Goal: Task Accomplishment & Management: Use online tool/utility

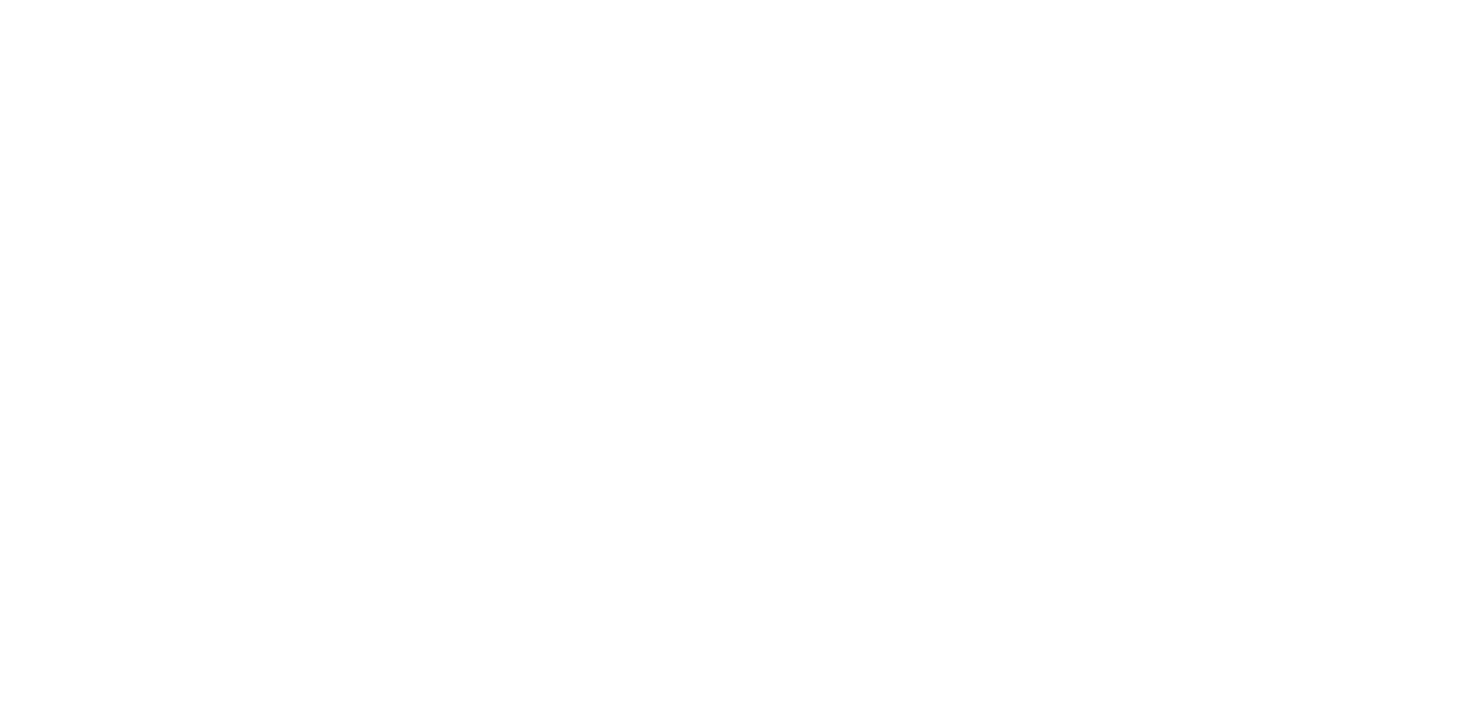
select select "*"
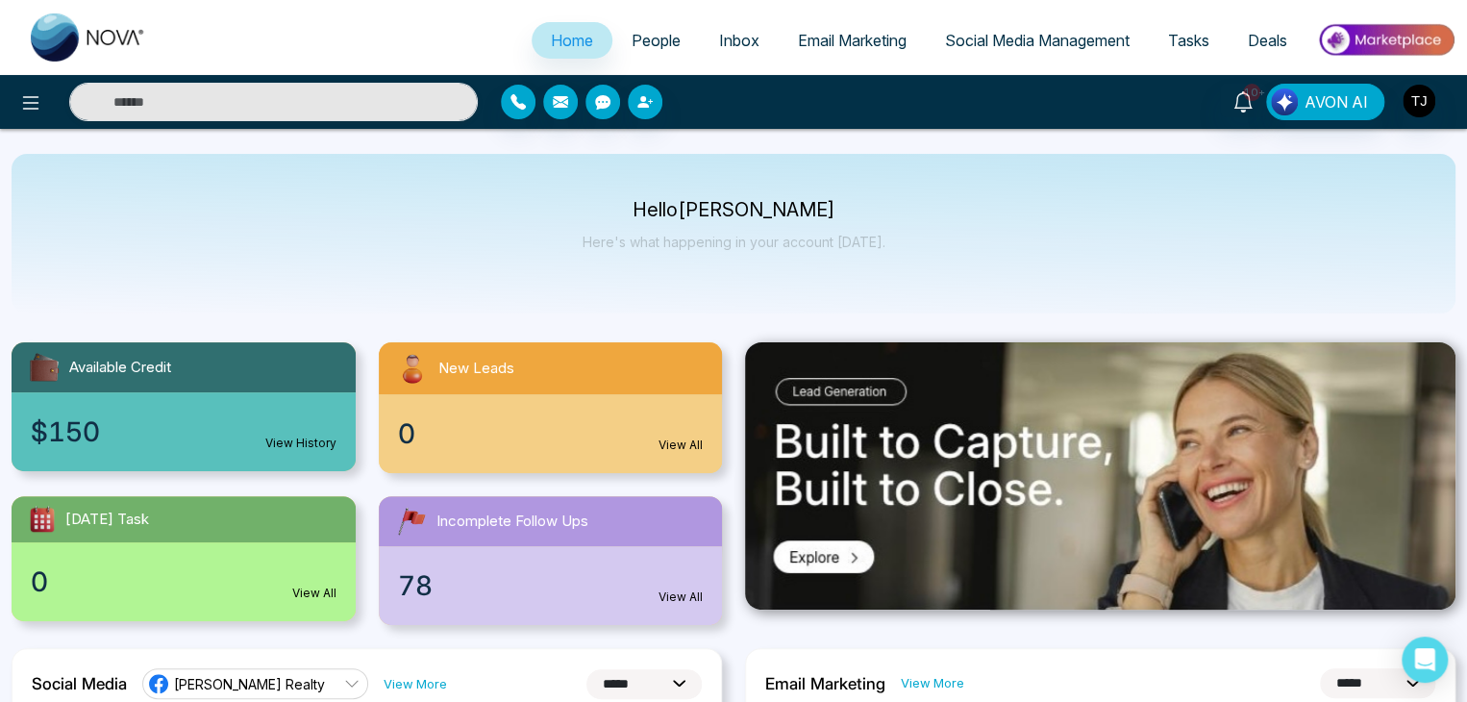
click at [992, 43] on span "Social Media Management" at bounding box center [1037, 40] width 185 height 19
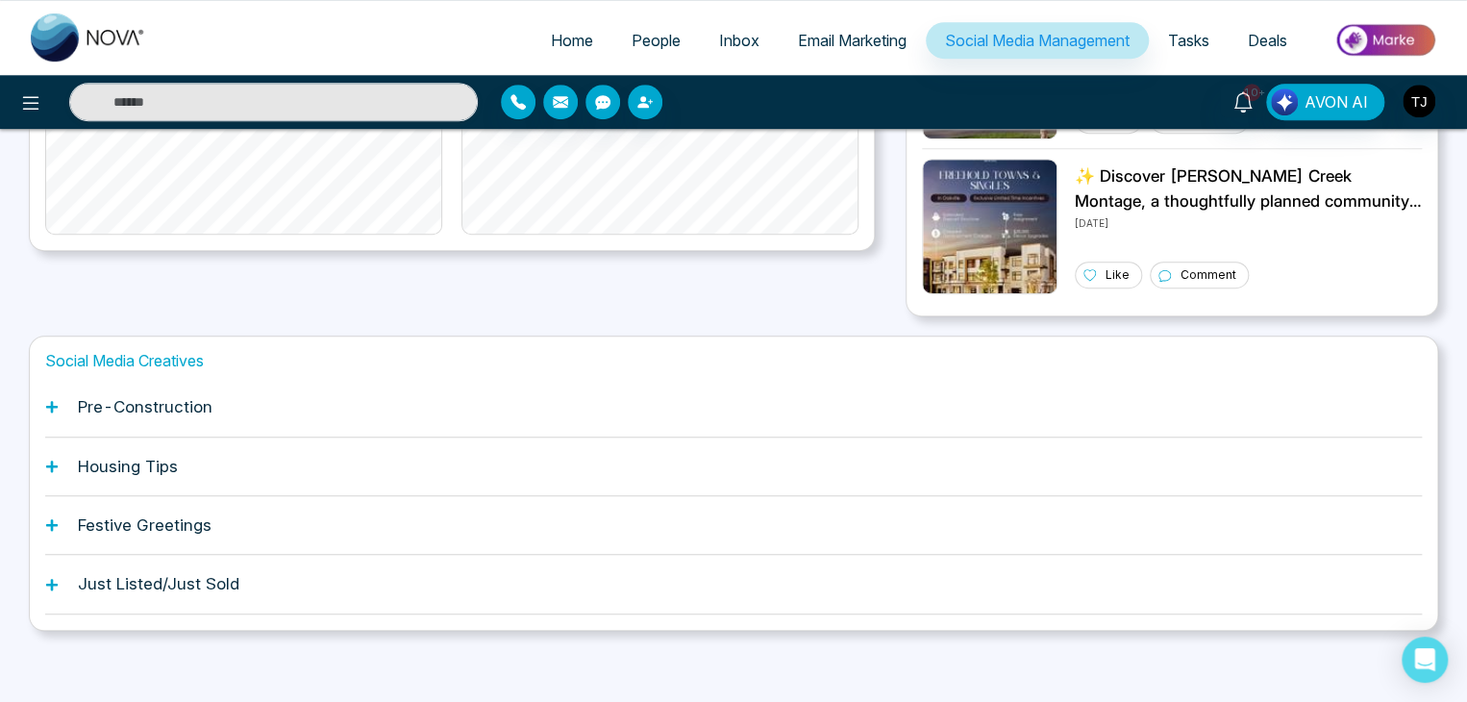
scroll to position [538, 0]
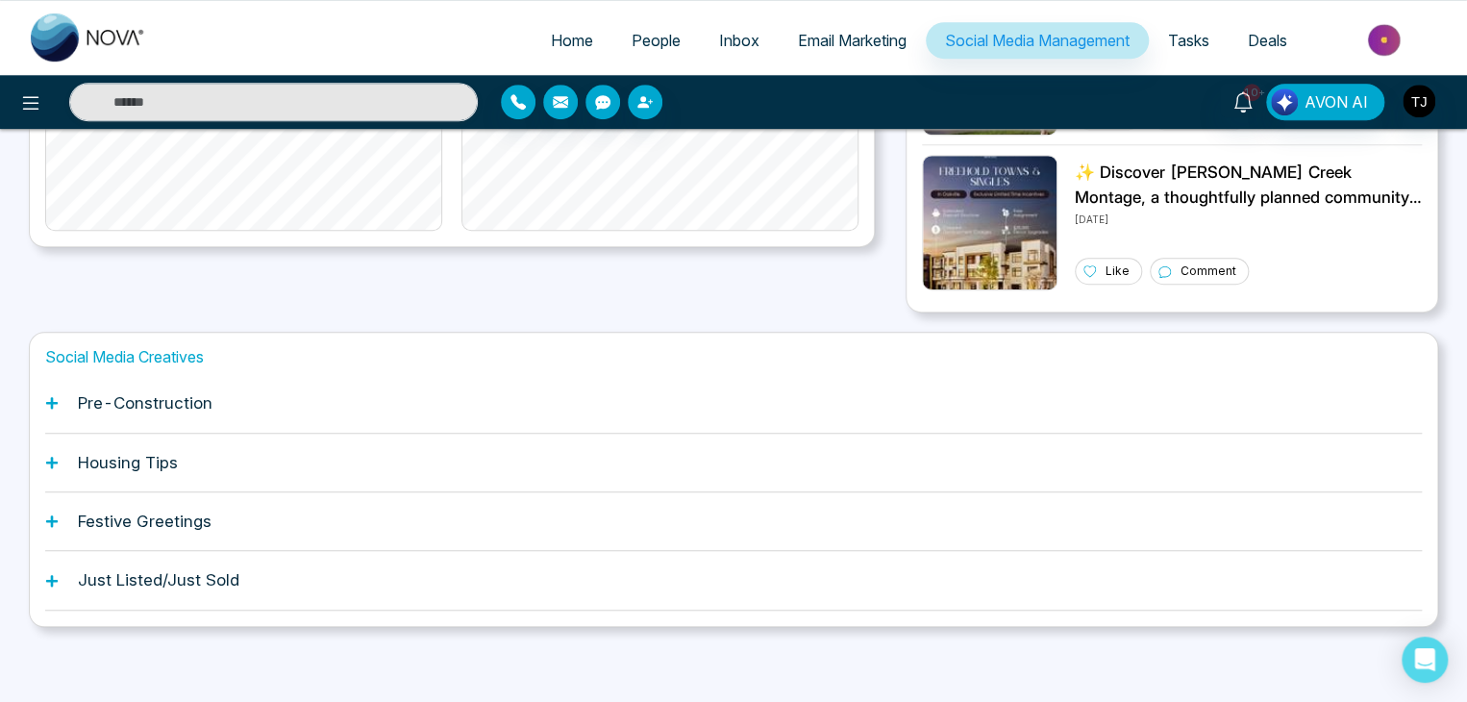
click at [46, 409] on div "Social Media Creatives Pre-Construction Housing Tips Festive Greetings Just Lis…" at bounding box center [733, 479] width 1409 height 295
click at [54, 406] on icon at bounding box center [51, 402] width 13 height 13
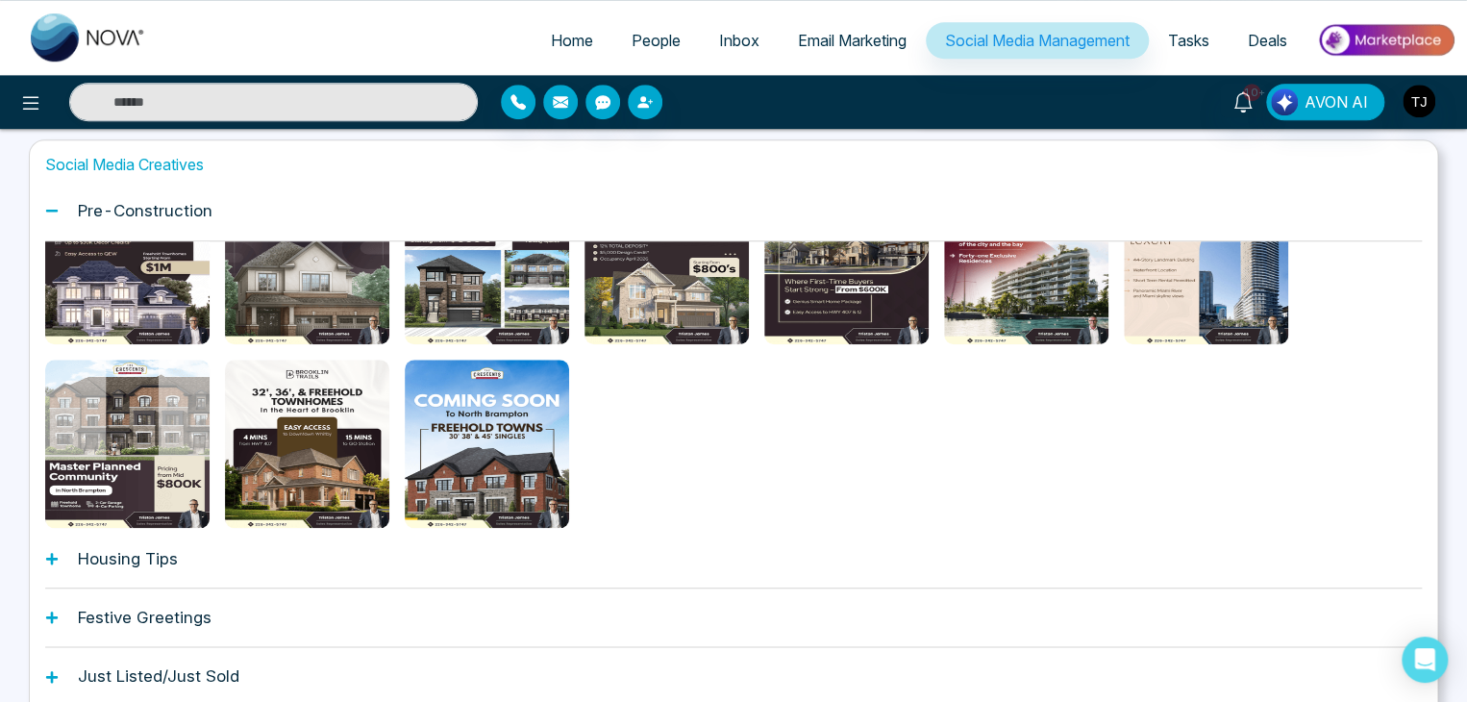
scroll to position [96, 0]
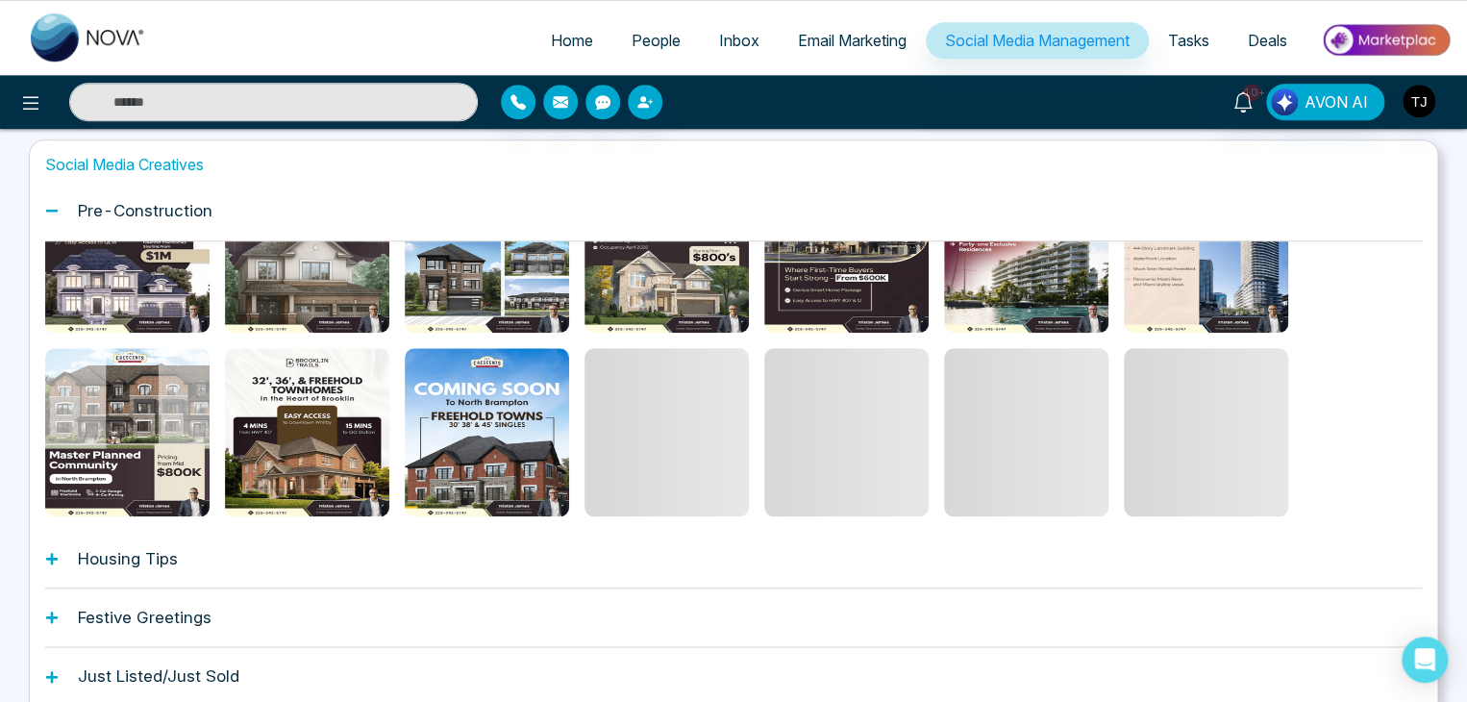
click at [48, 553] on icon at bounding box center [51, 558] width 13 height 13
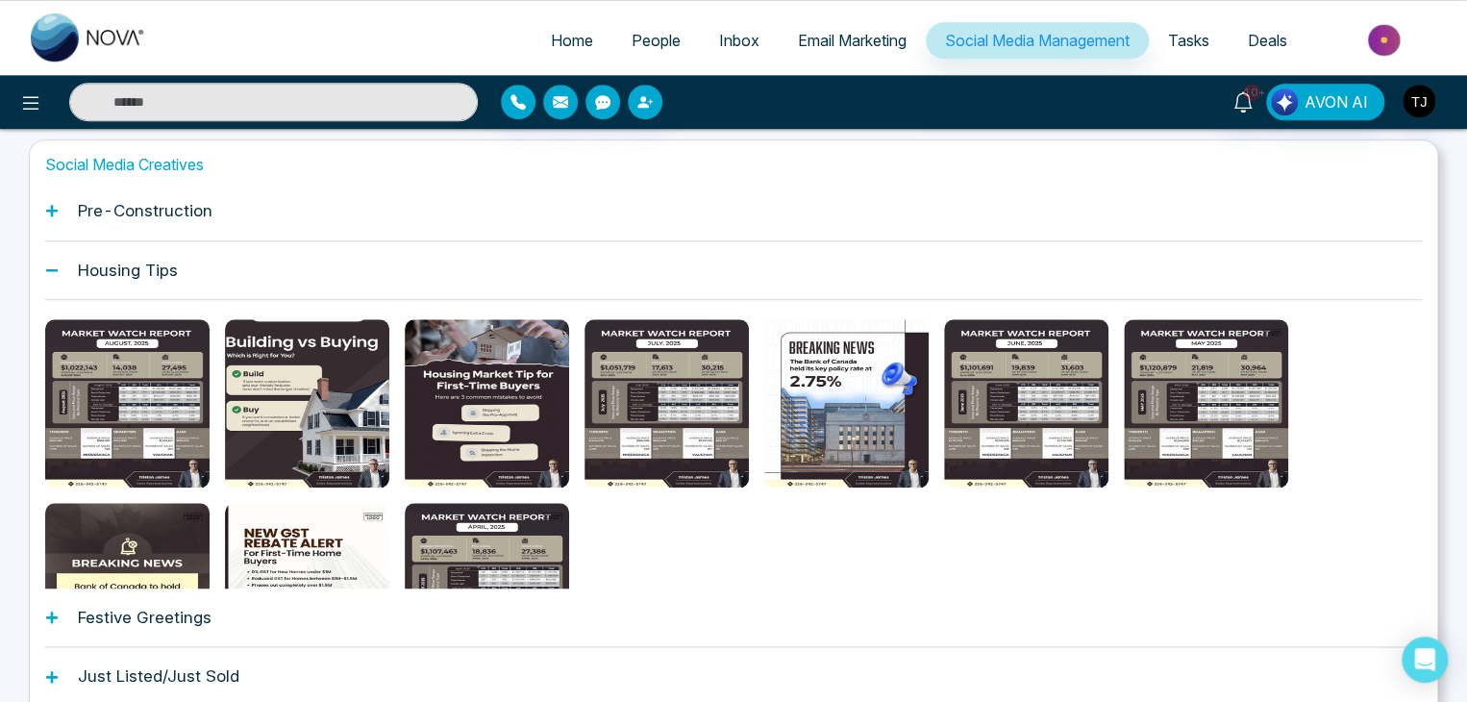
click at [50, 198] on div "Pre-Construction" at bounding box center [733, 211] width 1376 height 59
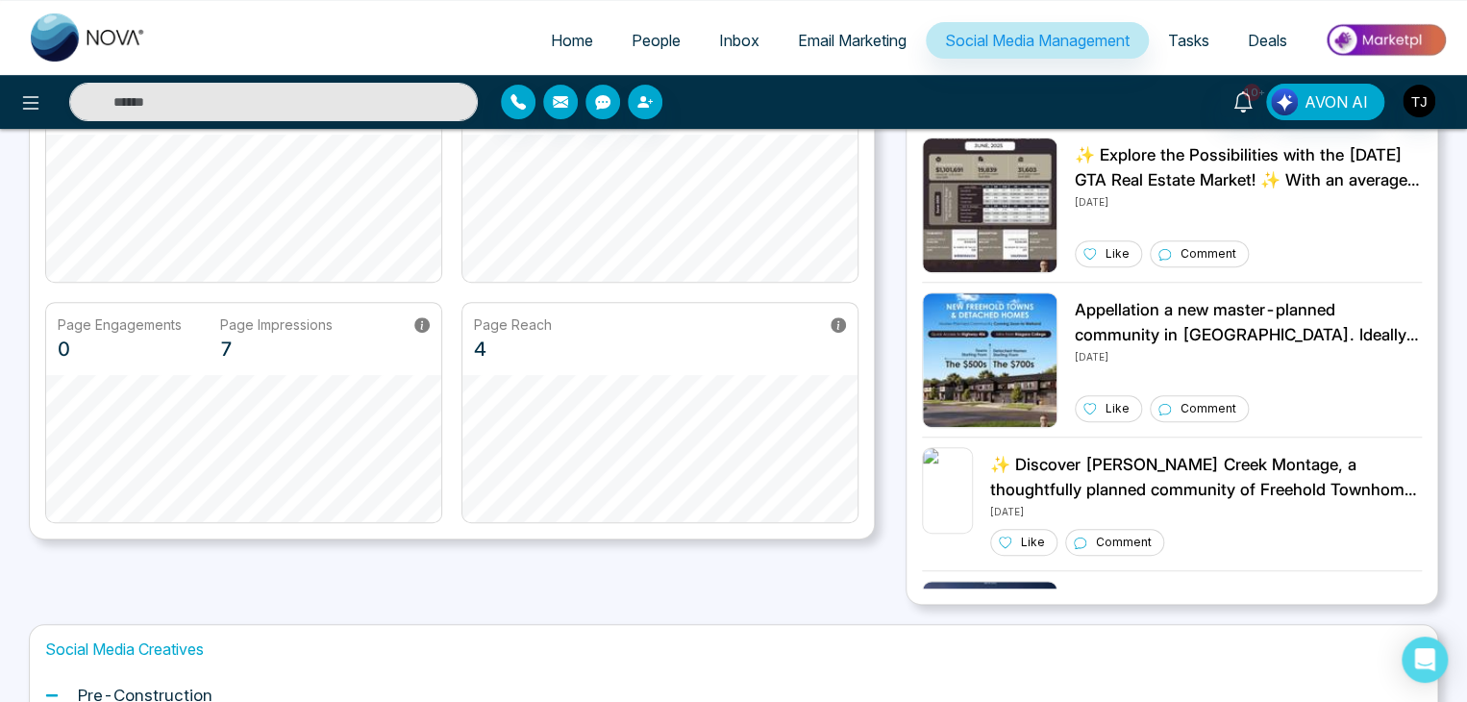
scroll to position [0, 0]
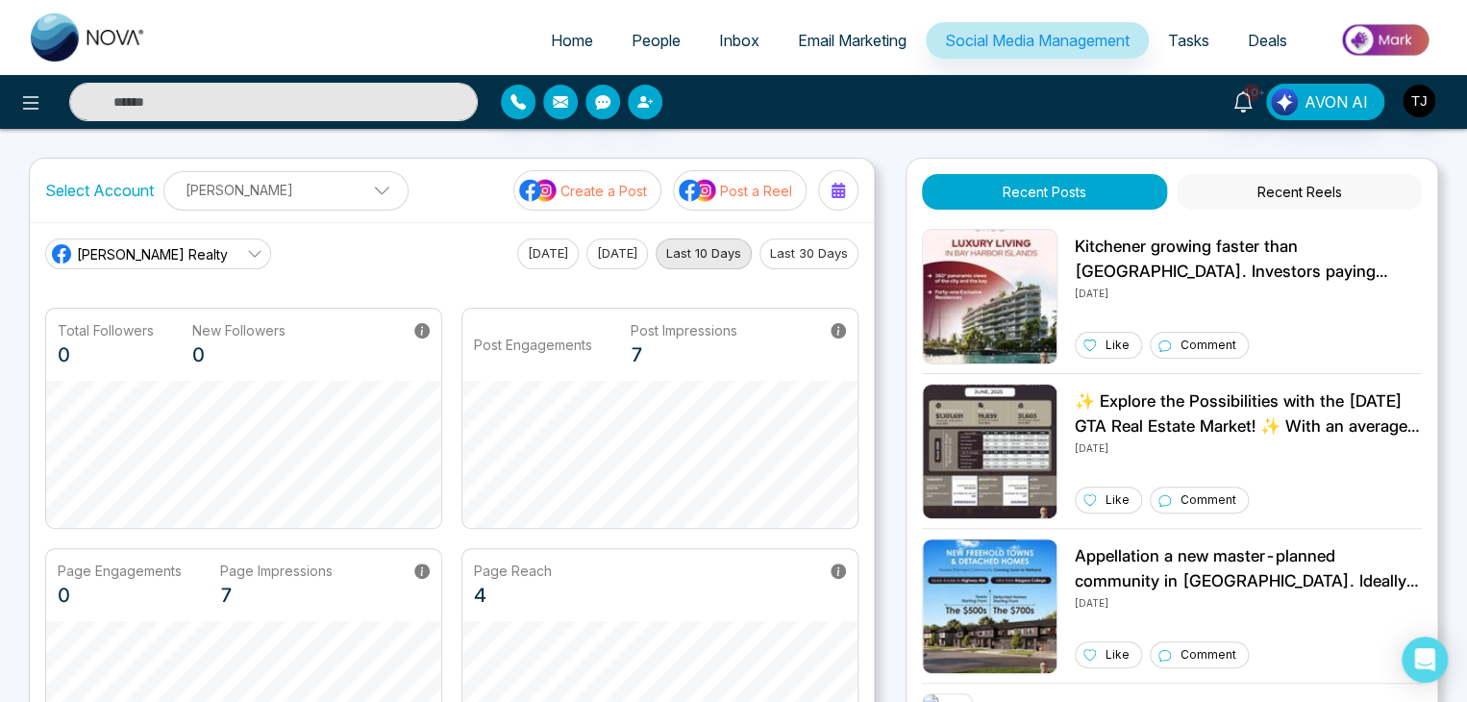
click at [1126, 193] on button "Recent Posts" at bounding box center [1044, 192] width 245 height 36
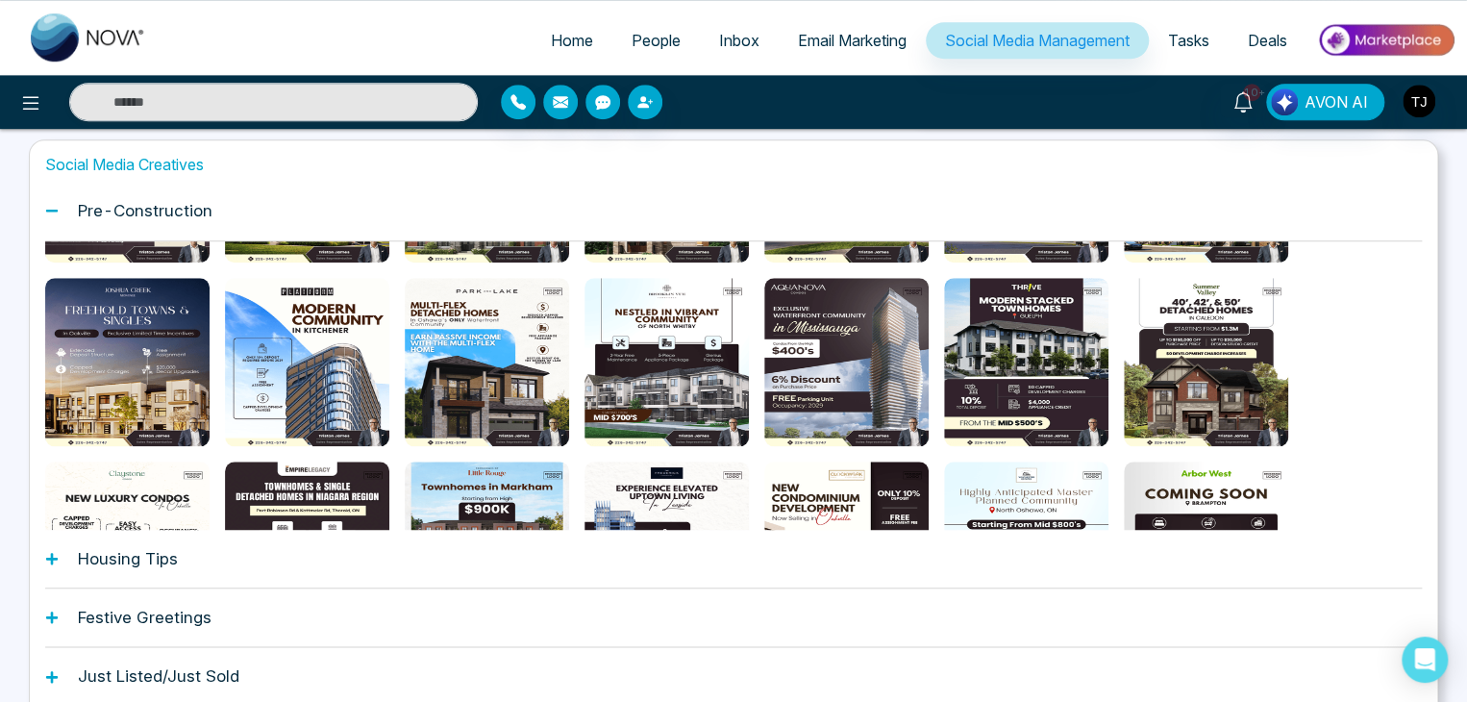
scroll to position [384, 0]
